Goal: Task Accomplishment & Management: Manage account settings

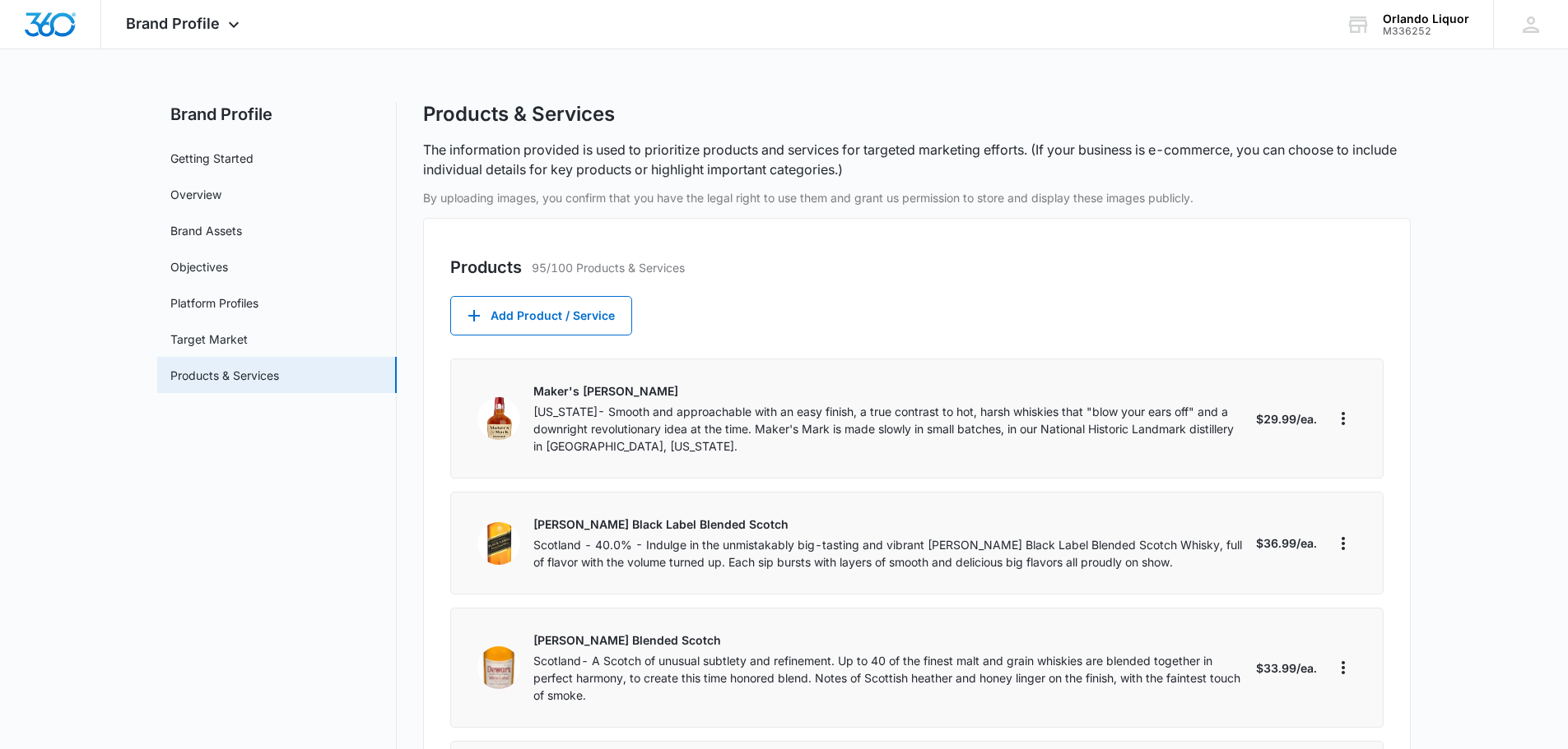
select select "each"
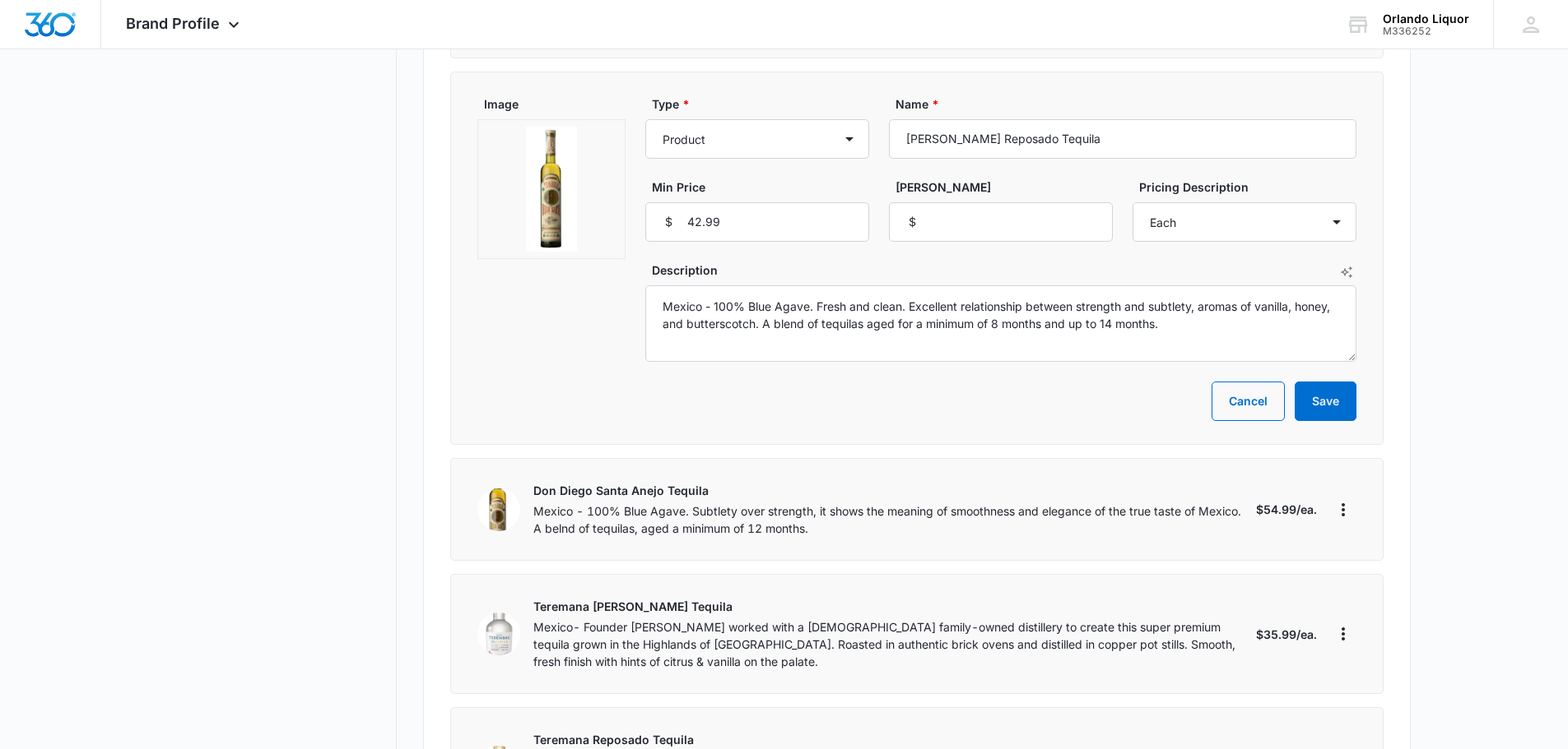
scroll to position [6251, 0]
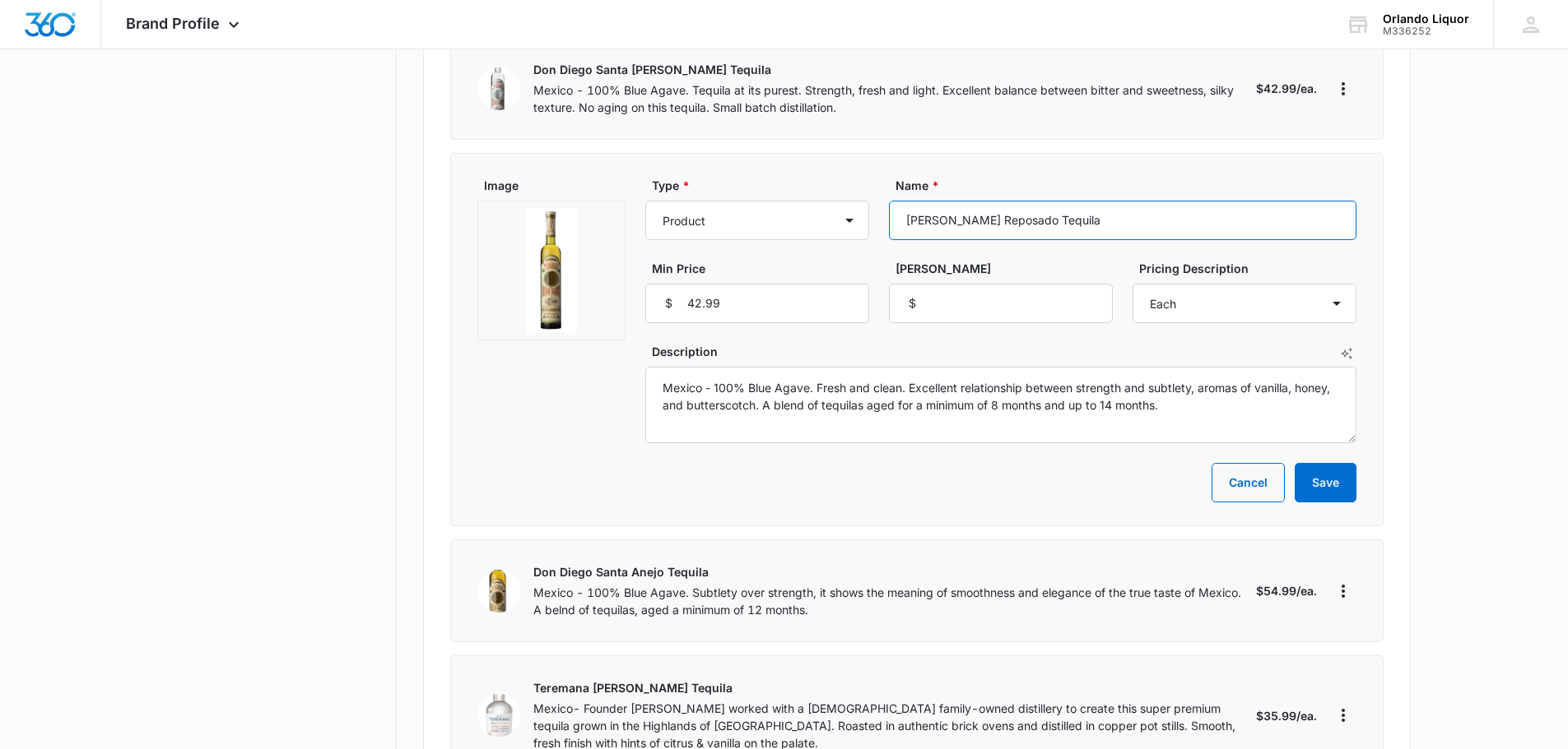
drag, startPoint x: 1103, startPoint y: 163, endPoint x: 955, endPoint y: 170, distance: 148.2
click at [898, 201] on input "[PERSON_NAME] Reposado Tequila" at bounding box center [1122, 220] width 468 height 39
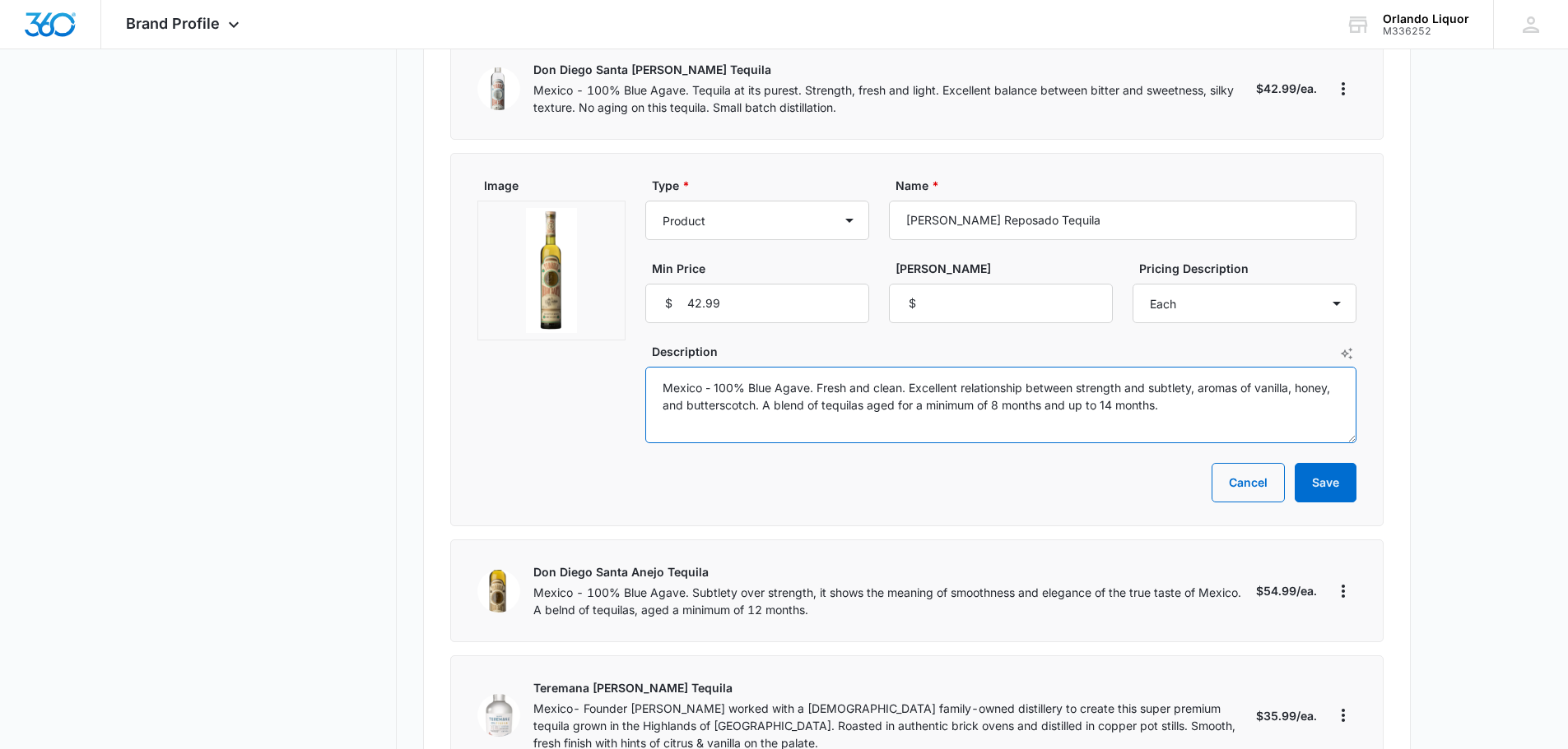
drag, startPoint x: 1173, startPoint y: 357, endPoint x: 688, endPoint y: 342, distance: 485.2
click at [590, 333] on div "Image Type * Product Product category Service Service category Name * Don Diego…" at bounding box center [917, 310] width 879 height 267
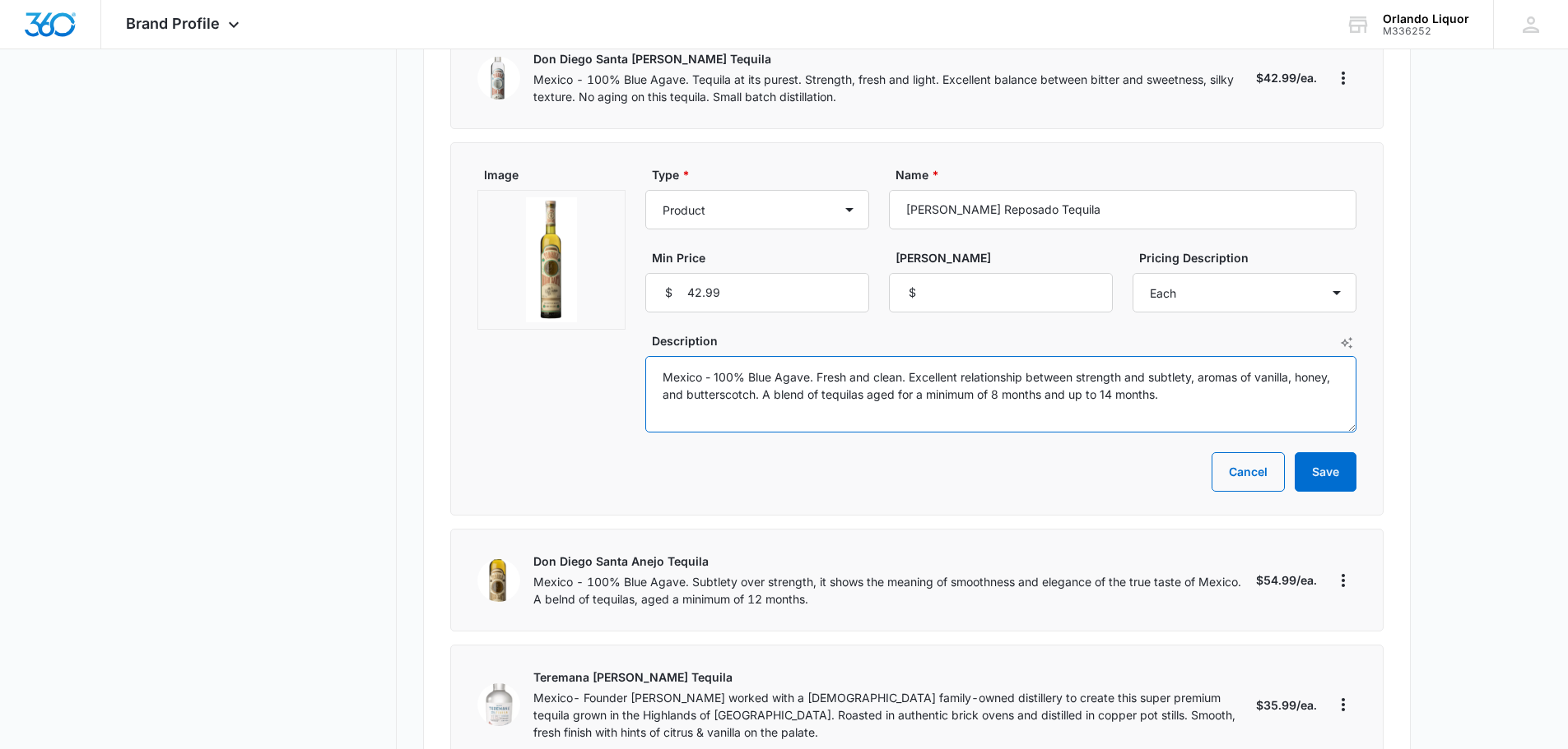
scroll to position [6415, 0]
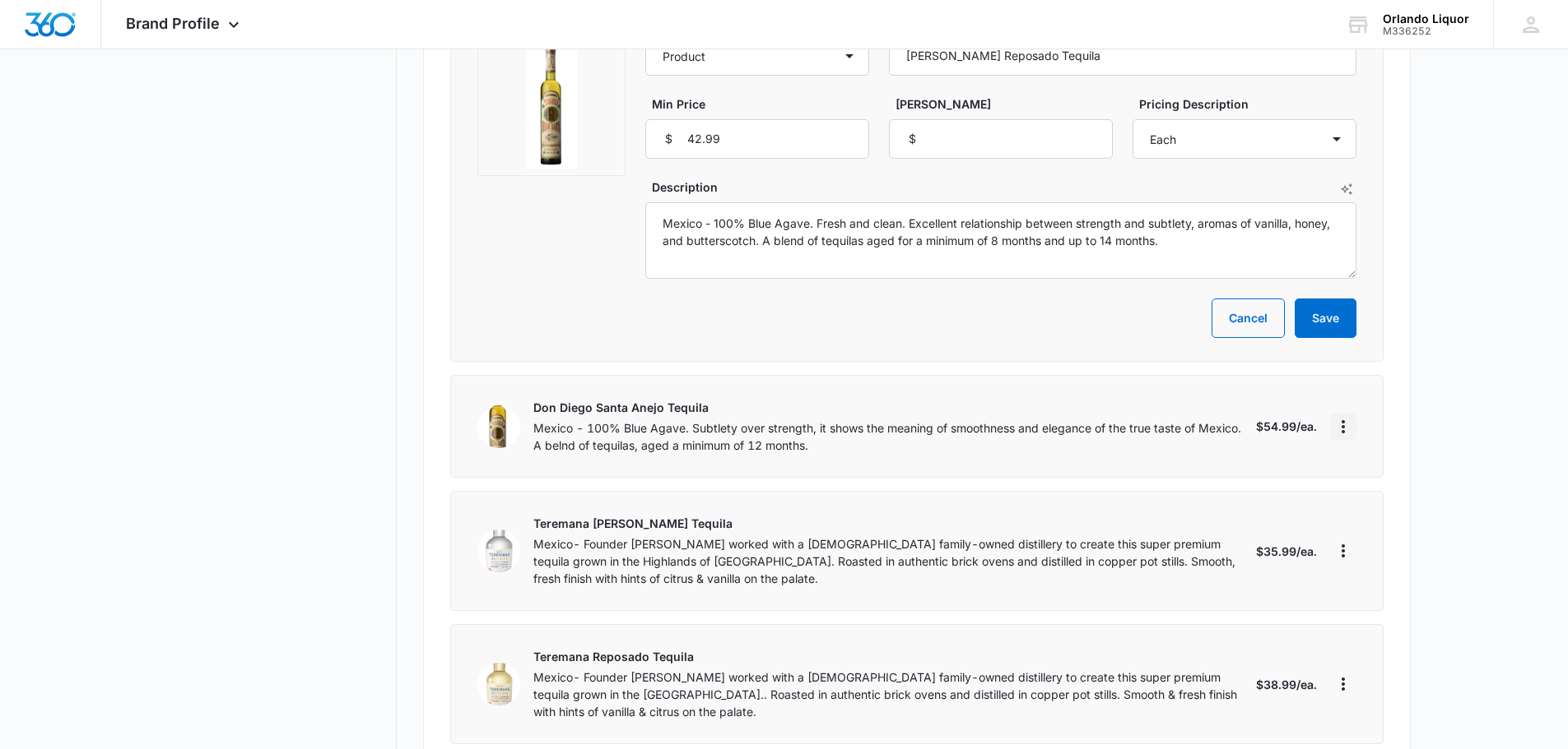
click at [1342, 421] on icon "More" at bounding box center [1342, 427] width 3 height 13
click at [1387, 421] on div "Edit" at bounding box center [1396, 422] width 90 height 12
select select "each"
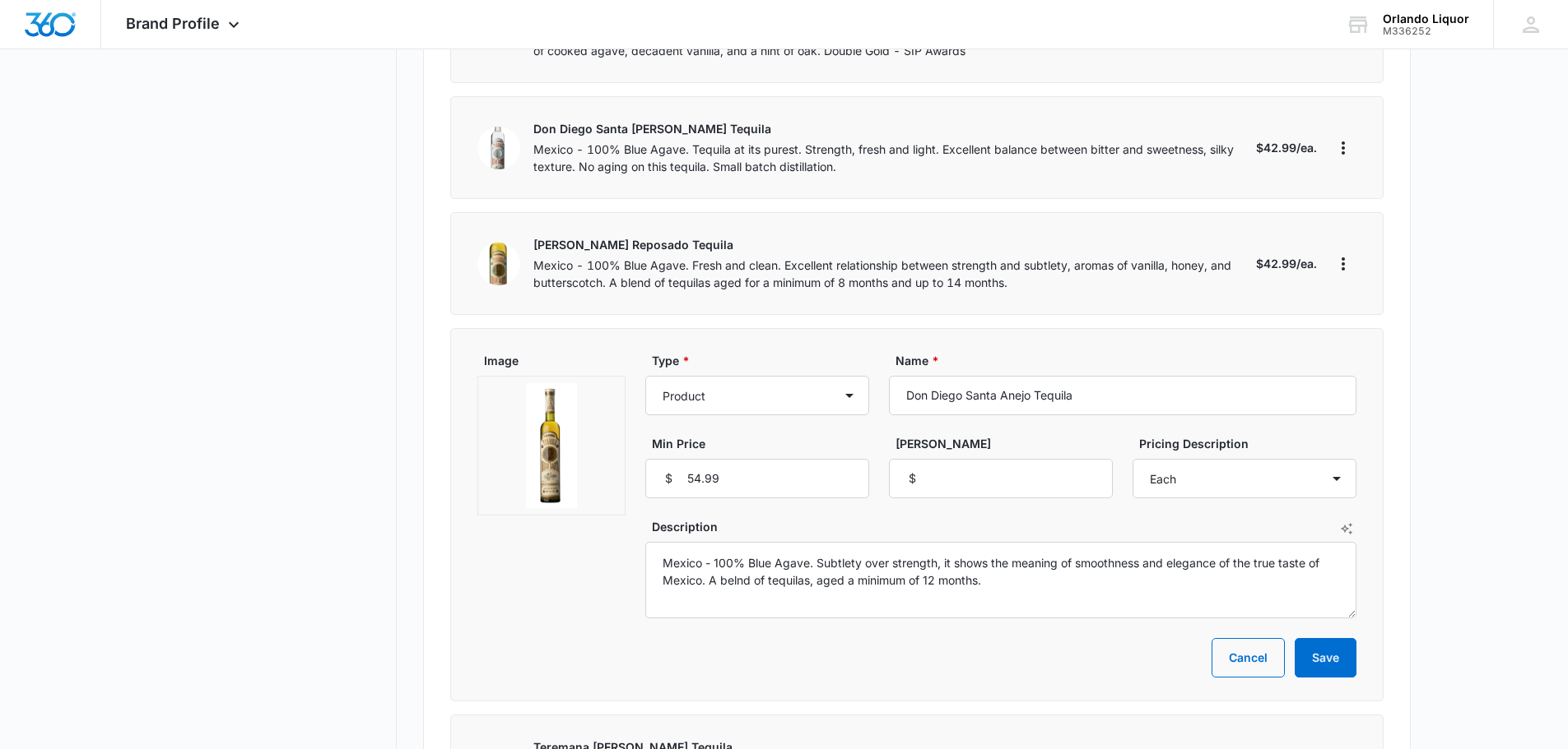
scroll to position [6169, 0]
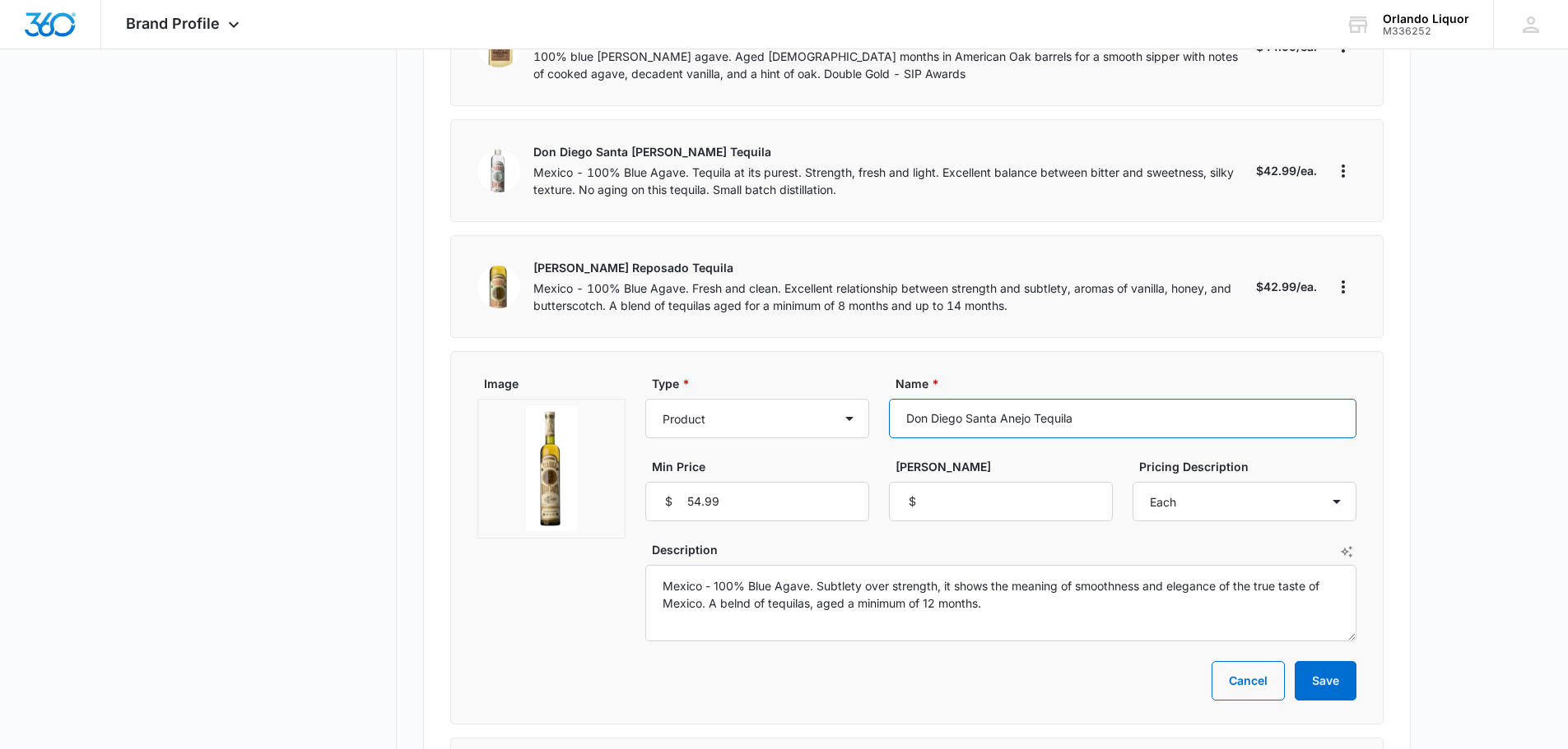
drag, startPoint x: 1088, startPoint y: 372, endPoint x: 919, endPoint y: 363, distance: 169.2
click at [898, 399] on input "Don Diego Santa Anejo Tequila" at bounding box center [1122, 418] width 468 height 39
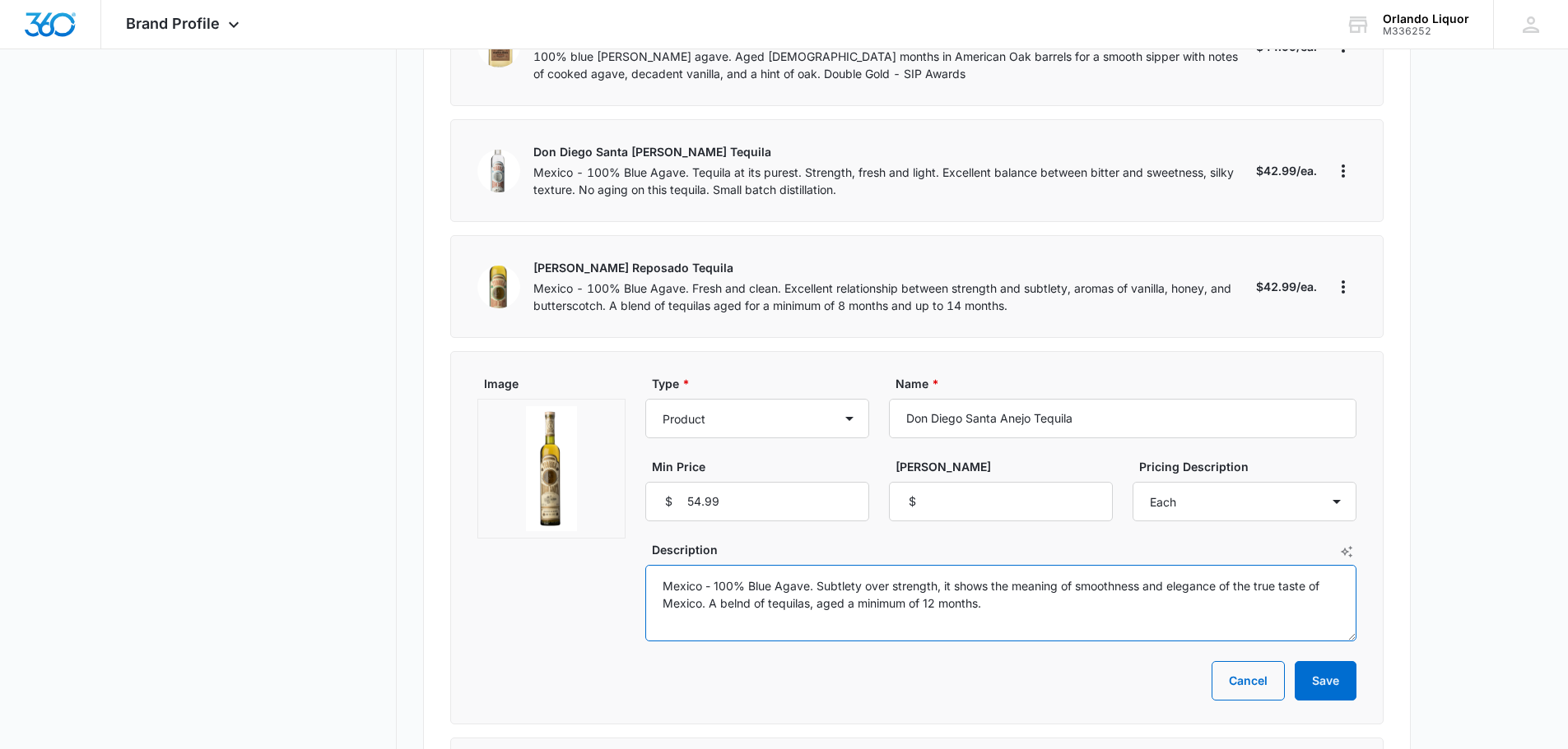
drag, startPoint x: 986, startPoint y: 552, endPoint x: 699, endPoint y: 535, distance: 287.5
click at [665, 565] on textarea "Mexico - 100% Blue Agave. Subtlety over strength, it shows the meaning of smoot…" at bounding box center [1001, 603] width 711 height 77
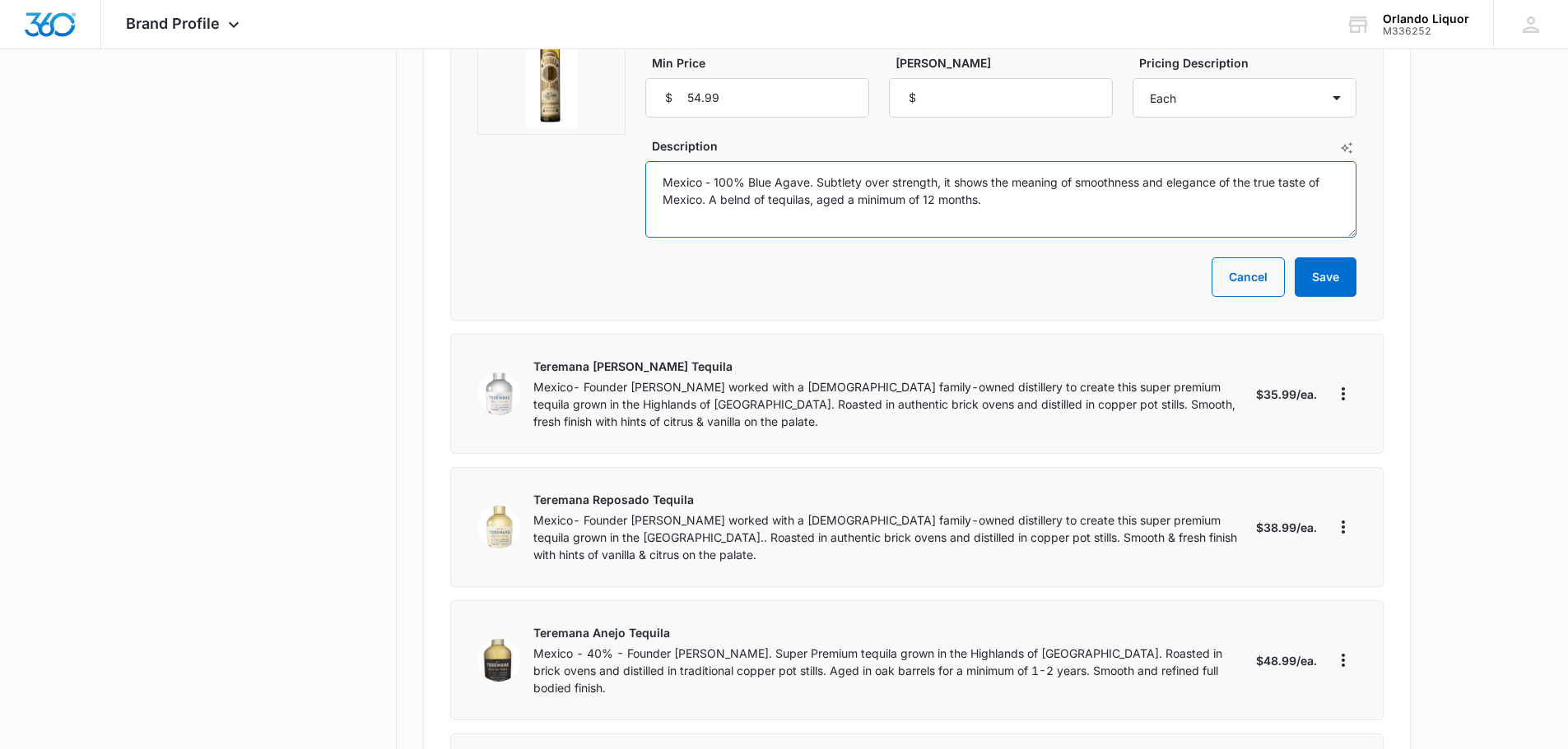
scroll to position [6580, 0]
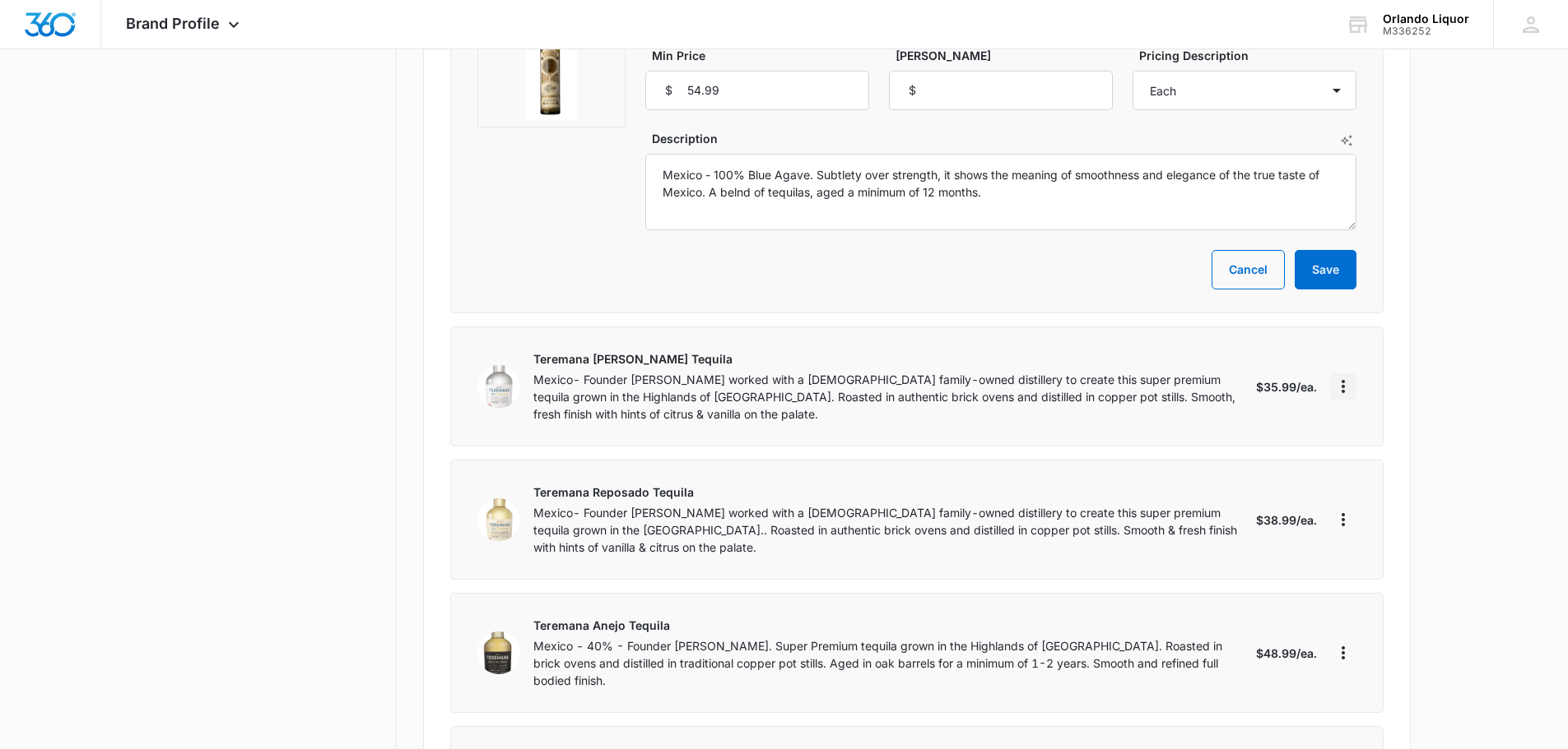
click at [1345, 376] on icon "More" at bounding box center [1343, 386] width 20 height 20
click at [1366, 380] on div "Edit" at bounding box center [1396, 381] width 90 height 12
select select "each"
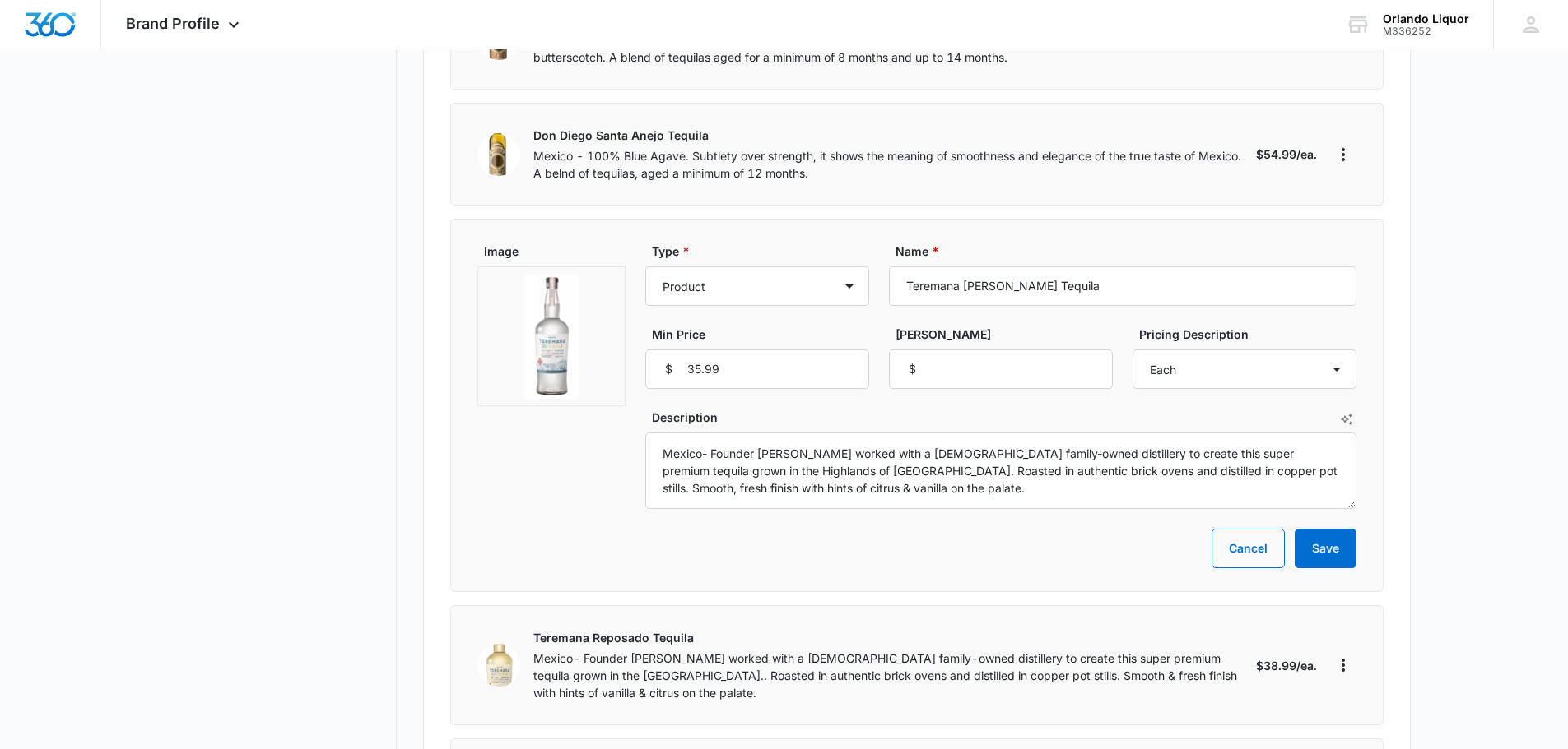
scroll to position [6415, 0]
drag, startPoint x: 1062, startPoint y: 237, endPoint x: 903, endPoint y: 234, distance: 159.0
click at [890, 268] on input "Teremana [PERSON_NAME] Tequila" at bounding box center [1122, 287] width 468 height 39
drag, startPoint x: 903, startPoint y: 442, endPoint x: 657, endPoint y: 399, distance: 249.7
click at [657, 434] on textarea "Mexico- Founder [PERSON_NAME] worked with a [DEMOGRAPHIC_DATA] family-owned dis…" at bounding box center [1001, 472] width 711 height 77
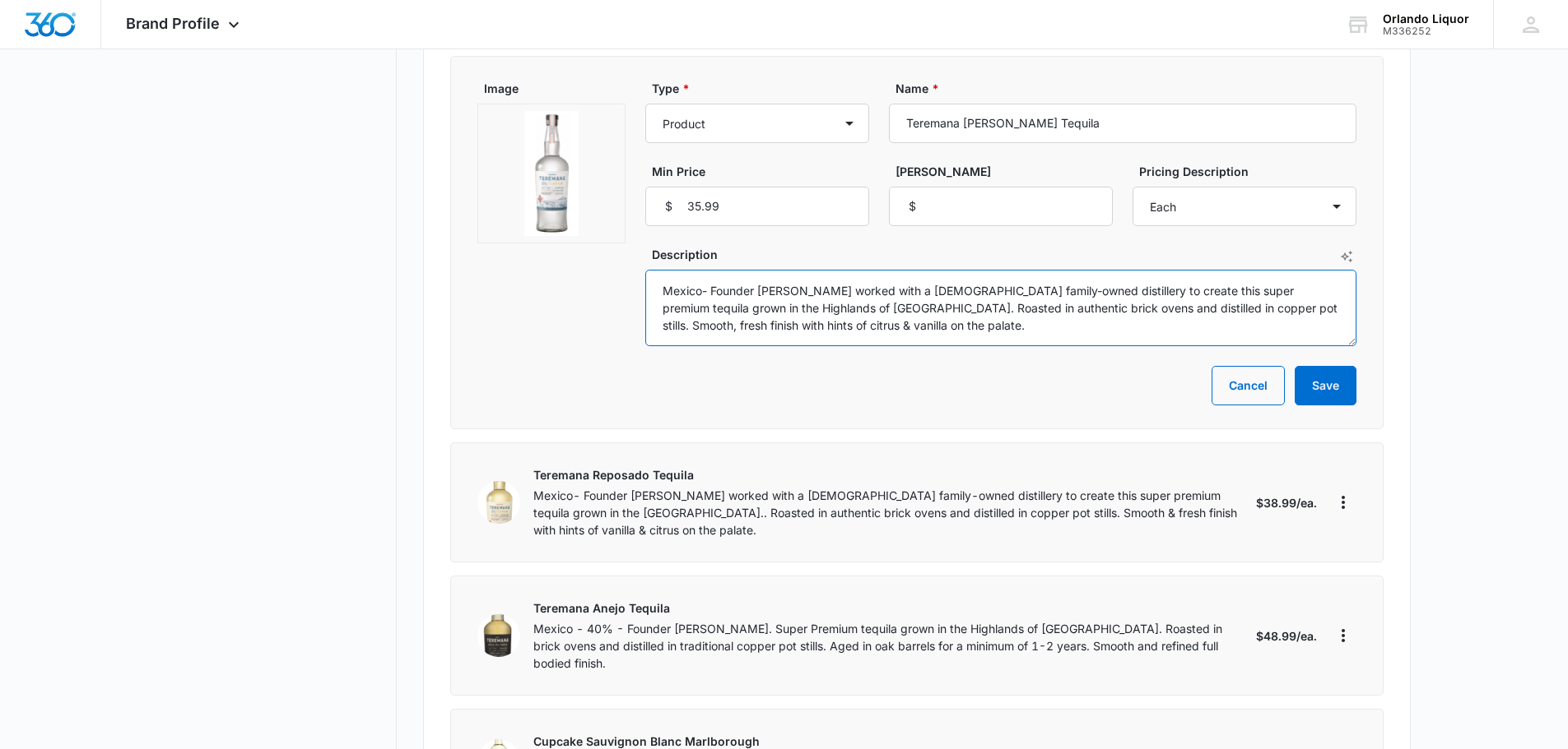
scroll to position [6826, 0]
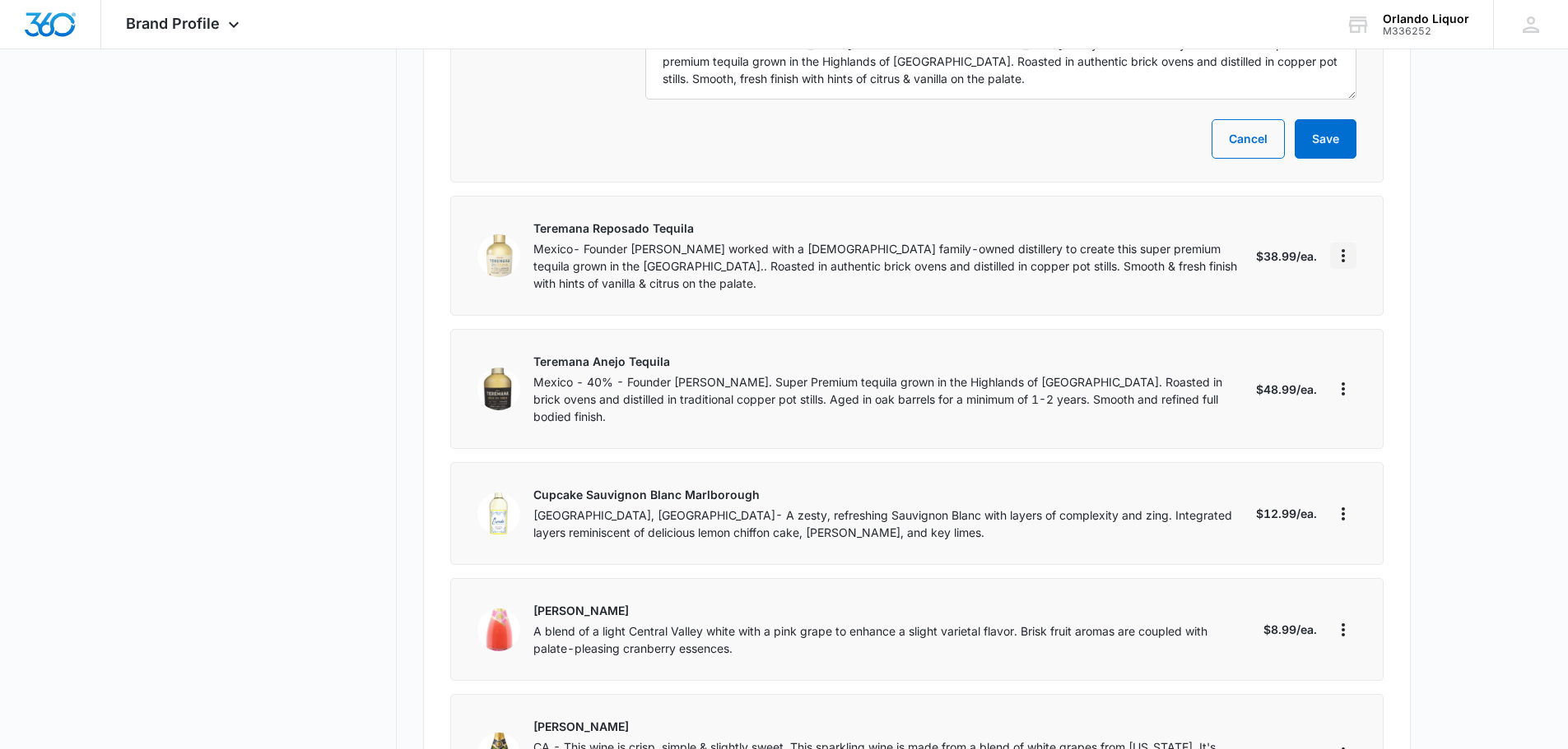
click at [1350, 246] on icon "More" at bounding box center [1343, 255] width 20 height 20
click at [1385, 248] on div "Edit" at bounding box center [1396, 250] width 90 height 12
select select "each"
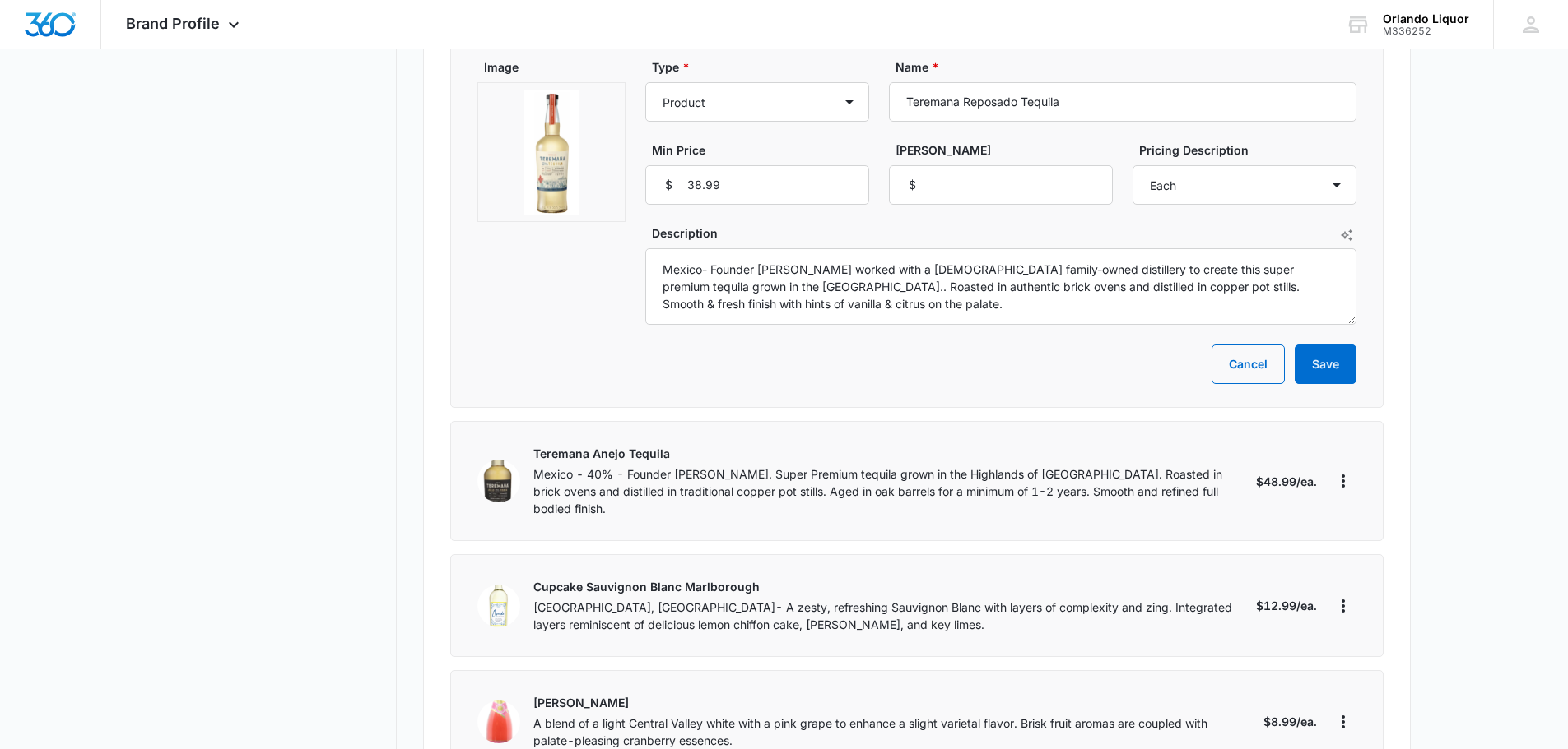
scroll to position [6580, 0]
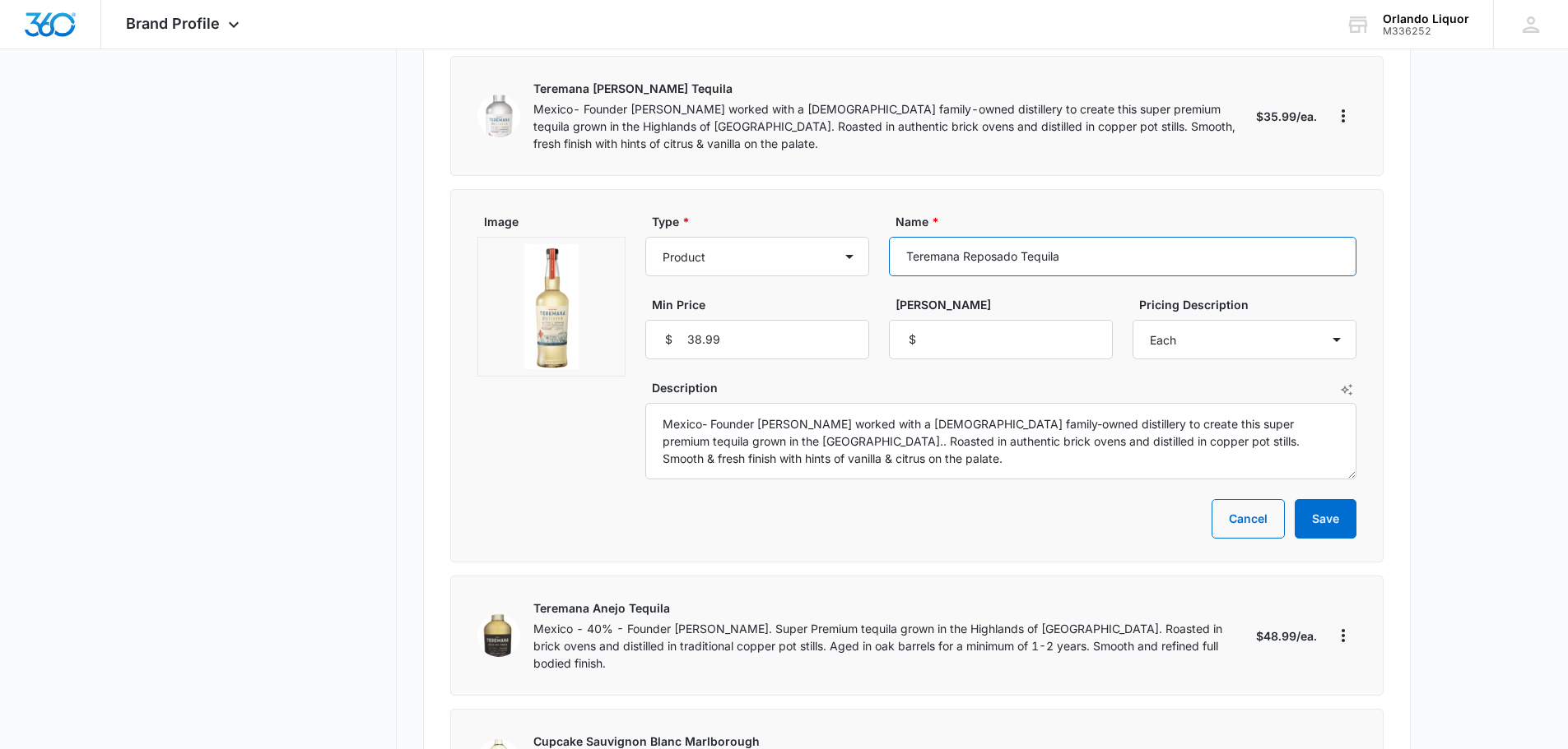
drag, startPoint x: 1060, startPoint y: 209, endPoint x: 885, endPoint y: 200, distance: 175.2
click at [885, 213] on div "Type * Product Product category Service Service category Name * Teremana Reposa…" at bounding box center [1001, 286] width 711 height 146
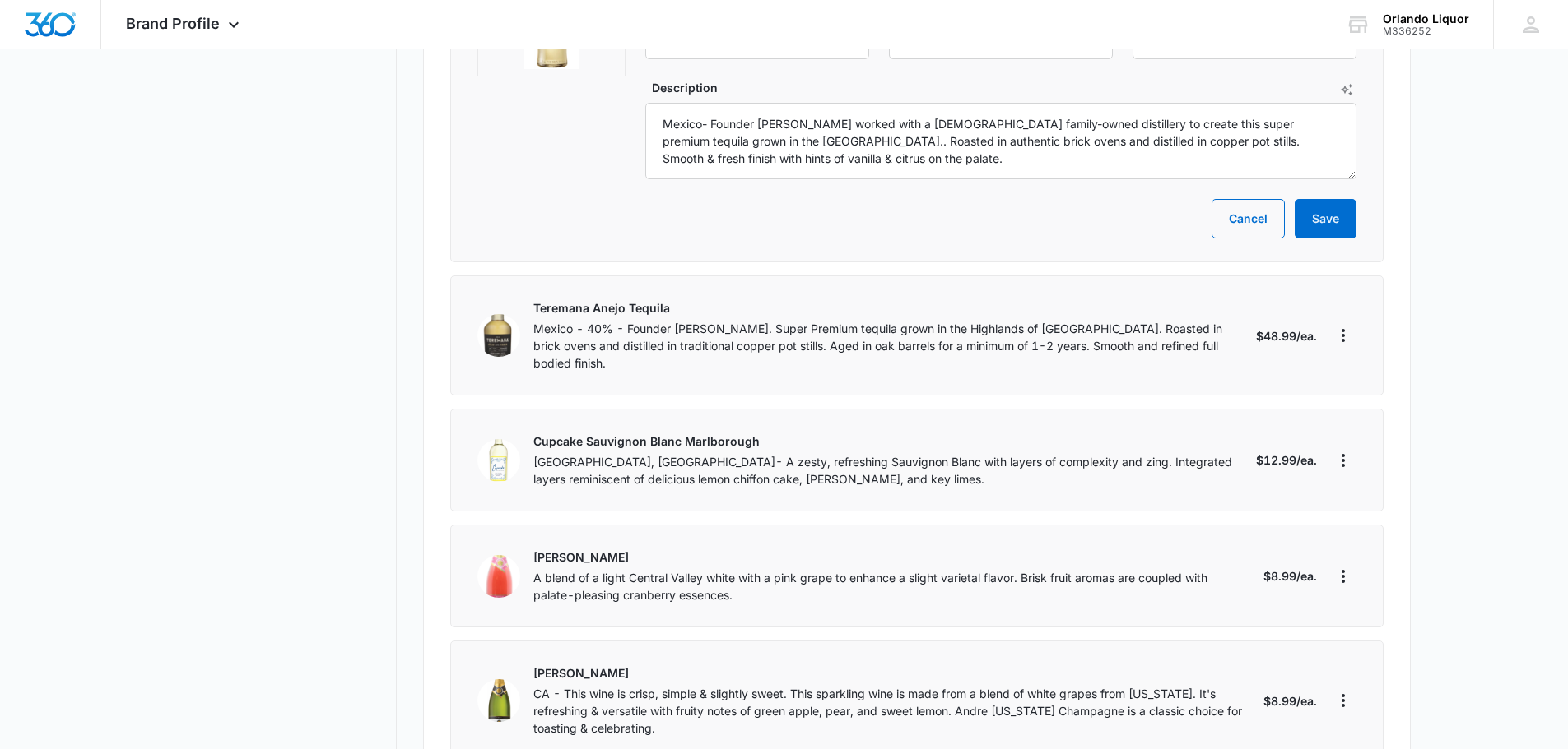
scroll to position [6909, 0]
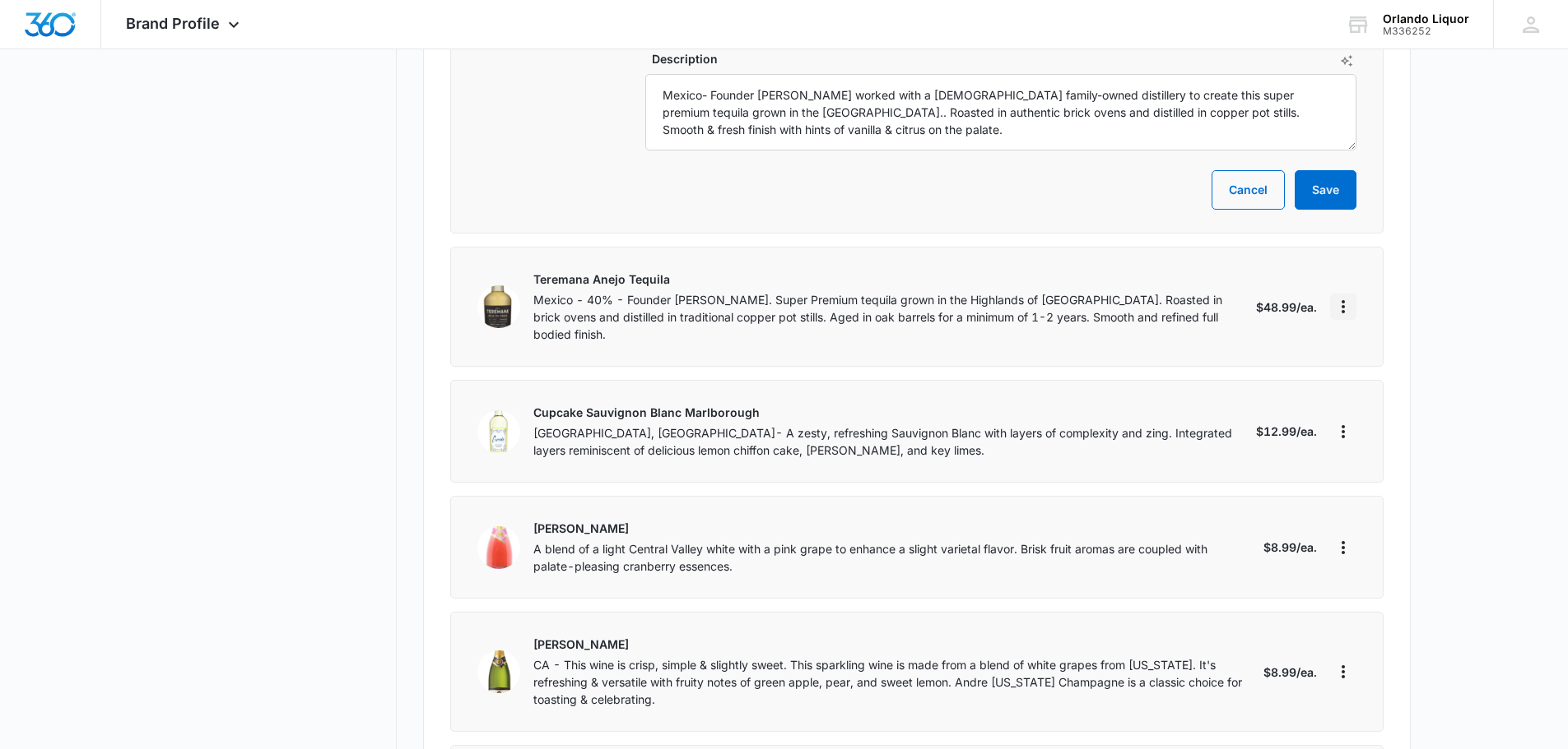
click at [1342, 297] on icon "More" at bounding box center [1343, 306] width 20 height 20
click at [1372, 291] on div "Edit" at bounding box center [1396, 293] width 90 height 12
select select "each"
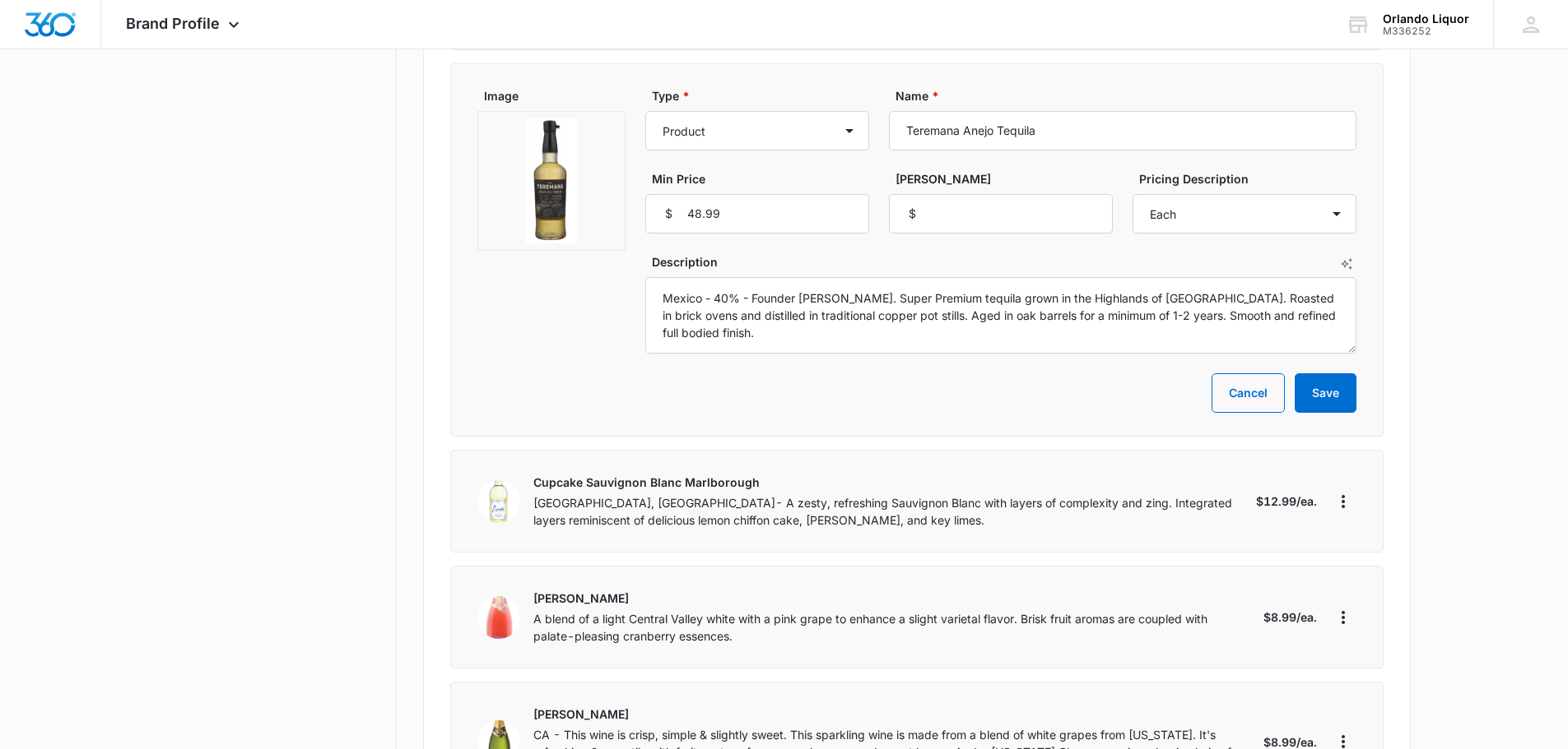
scroll to position [6744, 0]
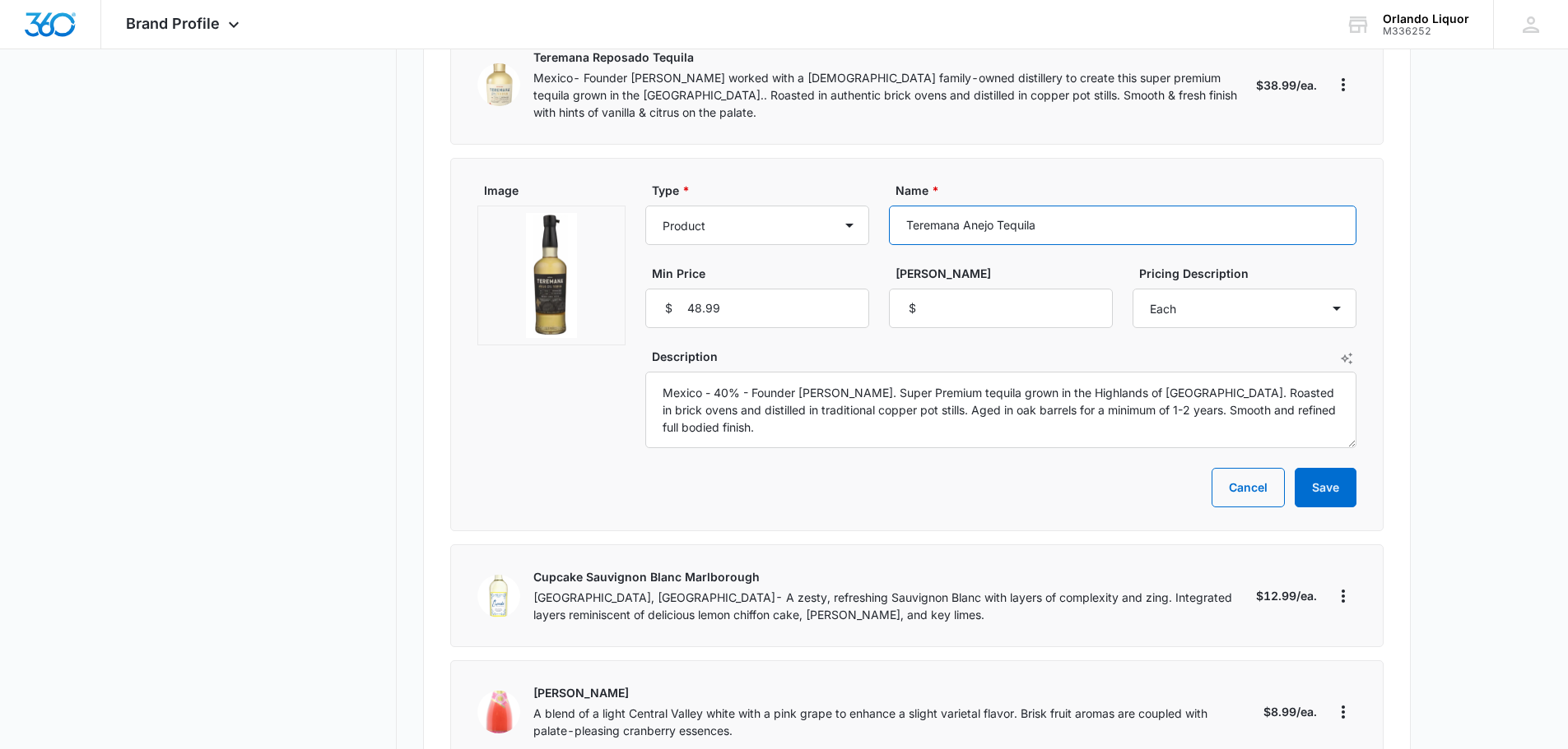
drag, startPoint x: 1050, startPoint y: 173, endPoint x: 895, endPoint y: 173, distance: 155.0
click at [892, 205] on input "Teremana Anejo Tequila" at bounding box center [1122, 225] width 468 height 39
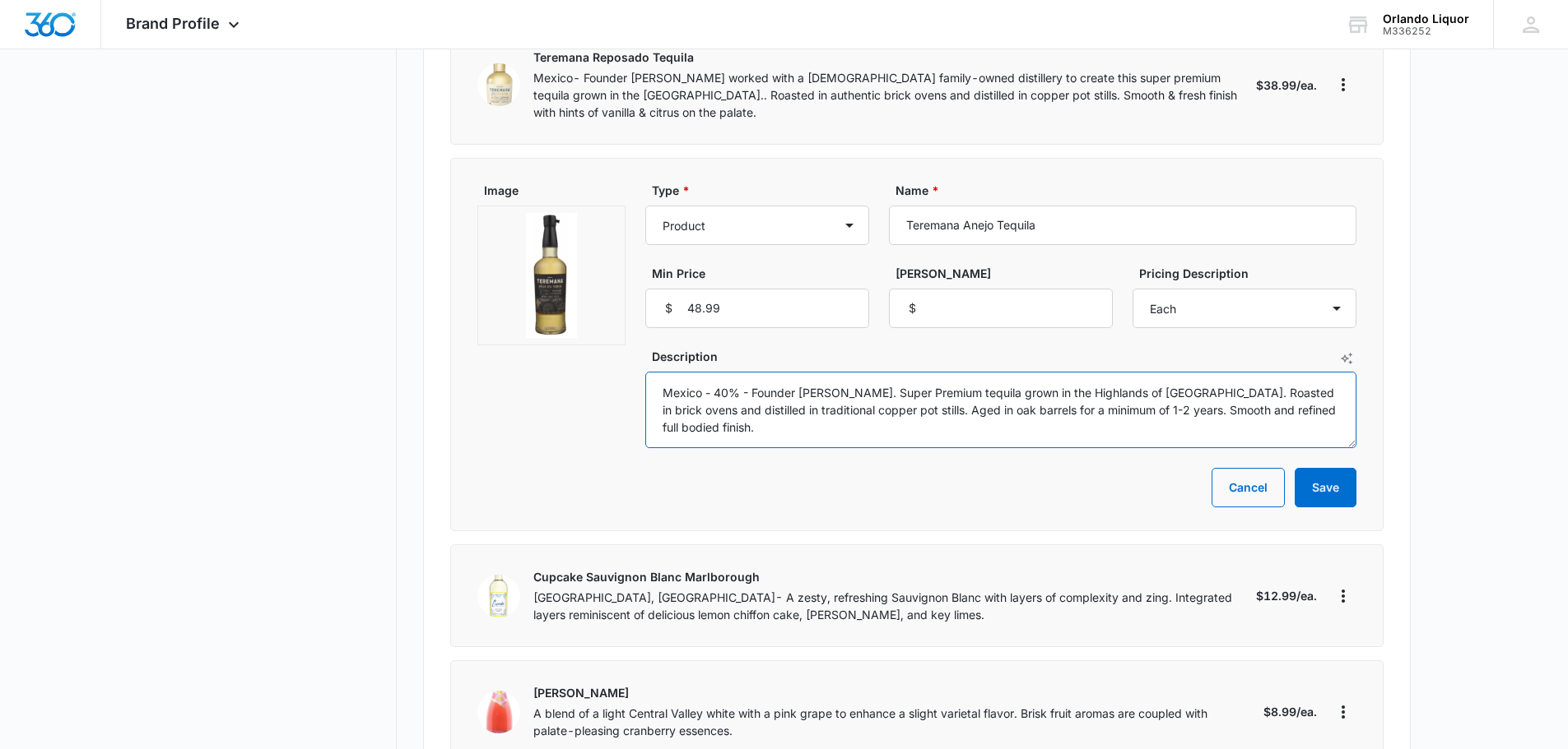
drag, startPoint x: 658, startPoint y: 381, endPoint x: 644, endPoint y: 341, distance: 42.4
click at [644, 341] on div "Image Type * Product Product category Service Service category Name * Teremana …" at bounding box center [917, 315] width 879 height 267
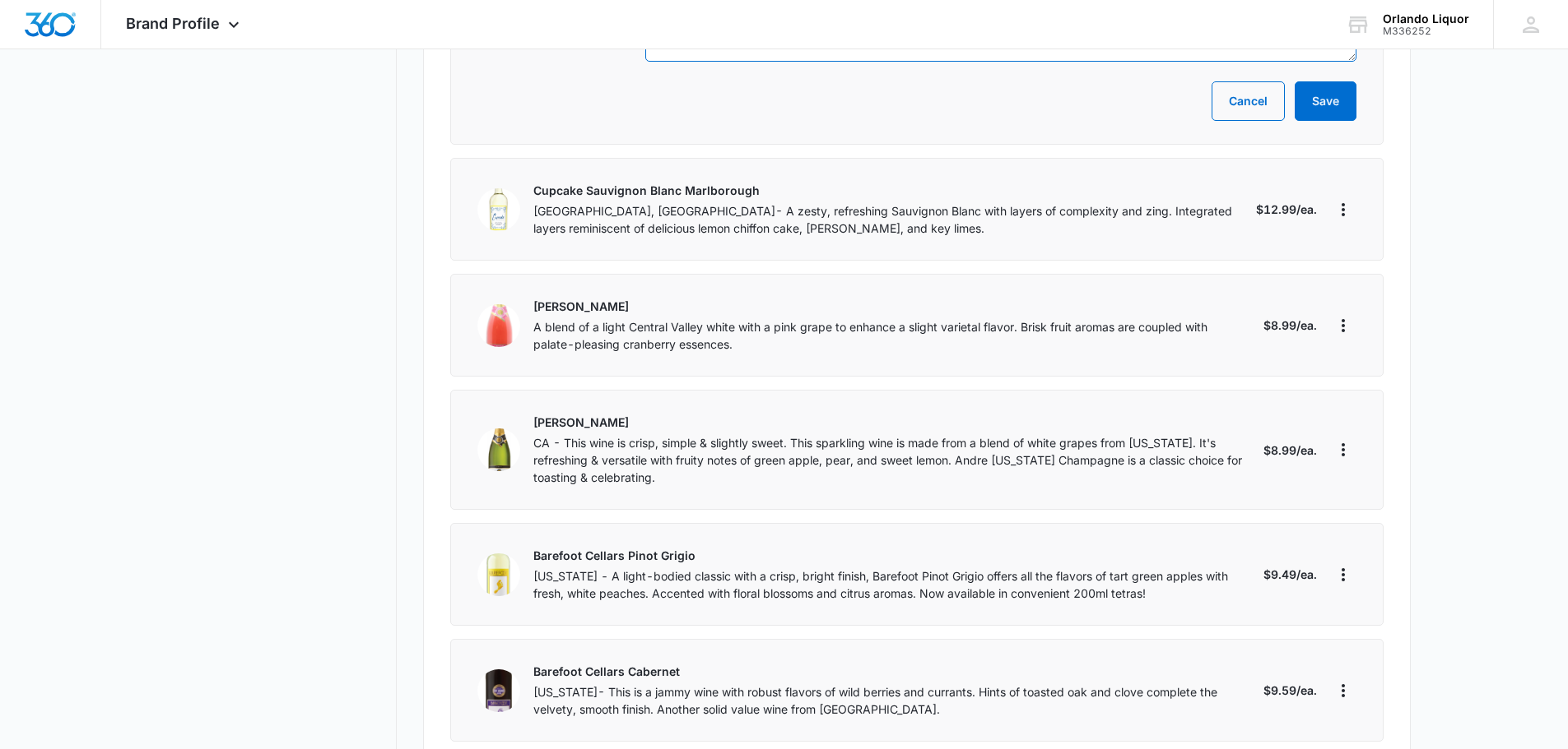
scroll to position [7237, 0]
